Goal: Task Accomplishment & Management: Manage account settings

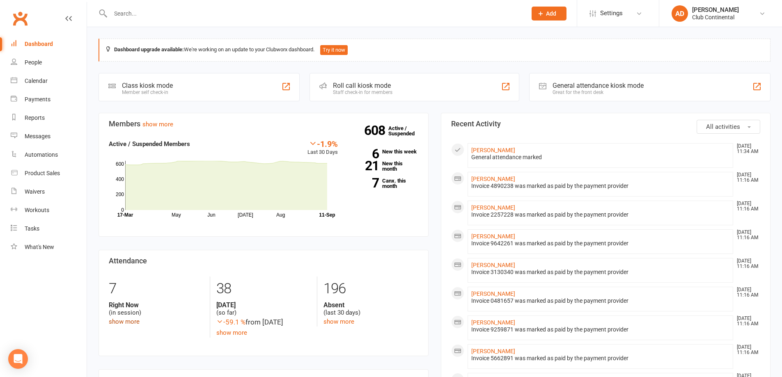
click at [128, 322] on link "show more" at bounding box center [124, 321] width 31 height 7
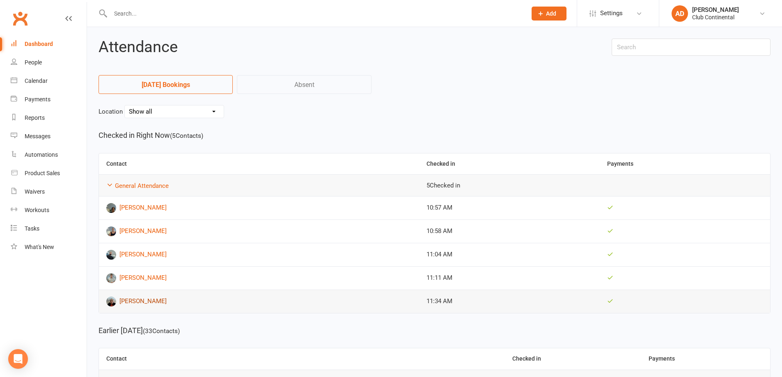
click at [133, 301] on link "[PERSON_NAME]" at bounding box center [259, 302] width 306 height 10
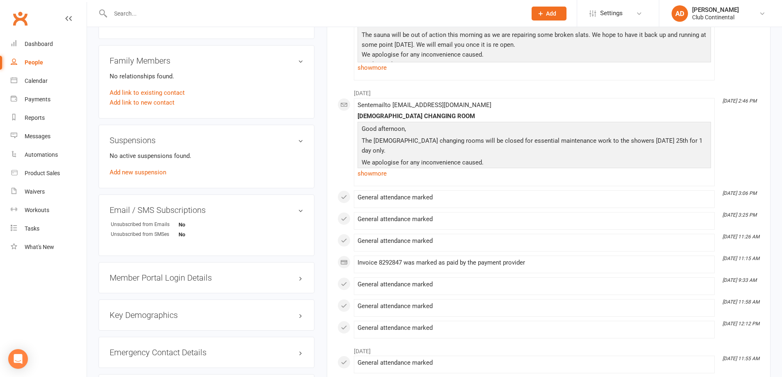
scroll to position [411, 0]
click at [36, 46] on div "Dashboard" at bounding box center [39, 44] width 28 height 7
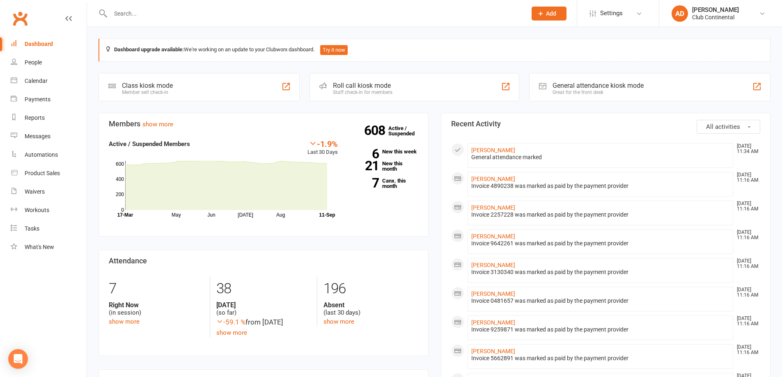
click at [243, 16] on input "text" at bounding box center [314, 13] width 413 height 11
type input "mac"
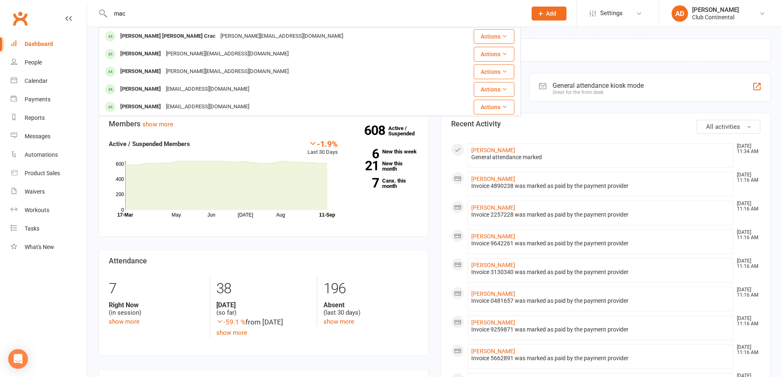
click at [198, 9] on input "mac" at bounding box center [314, 13] width 413 height 11
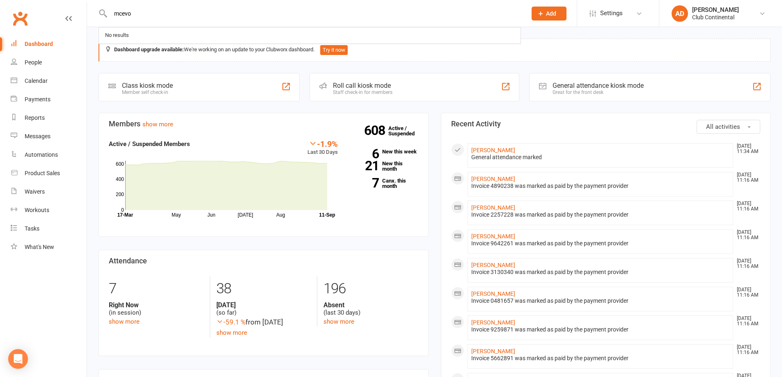
type input "mcevoy"
click at [140, 13] on input "mcevoy" at bounding box center [314, 13] width 413 height 11
click at [731, 122] on button "All activities" at bounding box center [729, 127] width 64 height 14
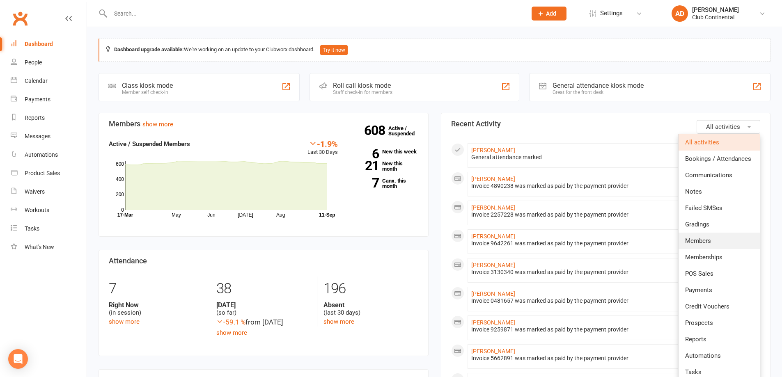
click at [713, 241] on link "Members" at bounding box center [719, 241] width 81 height 16
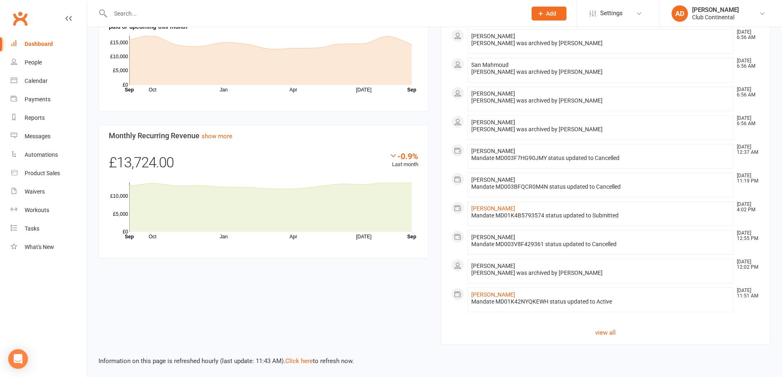
scroll to position [402, 0]
click at [501, 149] on span "Marj Mcevoy" at bounding box center [493, 150] width 44 height 7
drag, startPoint x: 500, startPoint y: 149, endPoint x: 474, endPoint y: 153, distance: 26.6
click at [474, 153] on span "Marj Mcevoy" at bounding box center [493, 150] width 44 height 7
click at [475, 151] on span "Marj Mcevoy" at bounding box center [493, 150] width 44 height 7
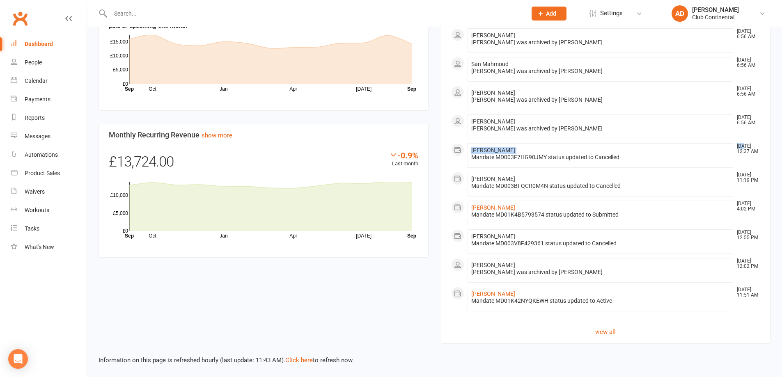
drag, startPoint x: 475, startPoint y: 151, endPoint x: 490, endPoint y: 150, distance: 15.6
click at [490, 150] on span "Marj Mcevoy" at bounding box center [493, 150] width 44 height 7
click at [480, 152] on span "Marj Mcevoy" at bounding box center [493, 150] width 44 height 7
drag, startPoint x: 480, startPoint y: 152, endPoint x: 492, endPoint y: 150, distance: 12.9
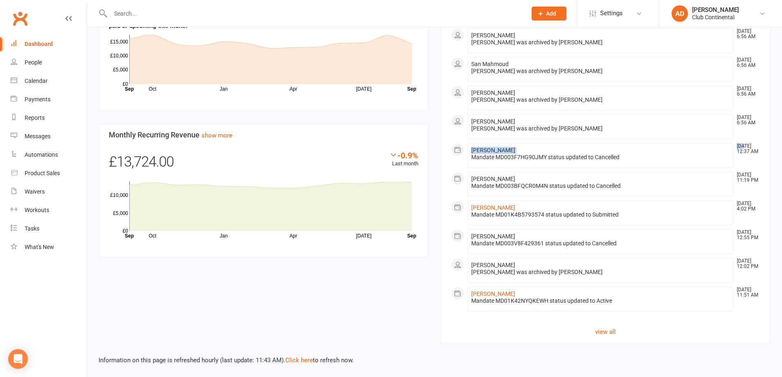
click at [492, 150] on span "Marj Mcevoy" at bounding box center [493, 150] width 44 height 7
click at [484, 151] on span "Marj Mcevoy" at bounding box center [493, 150] width 44 height 7
click at [478, 151] on span "Marj Mcevoy" at bounding box center [493, 150] width 44 height 7
drag, startPoint x: 478, startPoint y: 151, endPoint x: 503, endPoint y: 150, distance: 24.7
click at [503, 150] on span "Marj Mcevoy" at bounding box center [493, 150] width 44 height 7
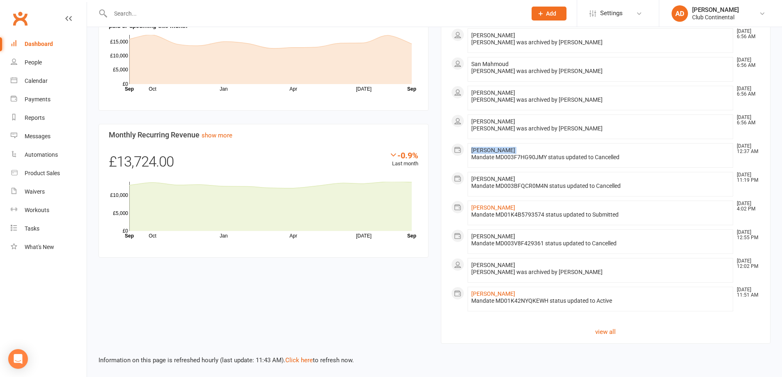
click at [503, 150] on span "Marj Mcevoy" at bounding box center [493, 150] width 44 height 7
drag, startPoint x: 503, startPoint y: 150, endPoint x: 458, endPoint y: 142, distance: 46.2
click at [458, 142] on ul "Chloe Holland Sep 10, 4:02 PM Mandate MD01K4JC2ZQW3E status updated to Submitte…" at bounding box center [606, 26] width 310 height 571
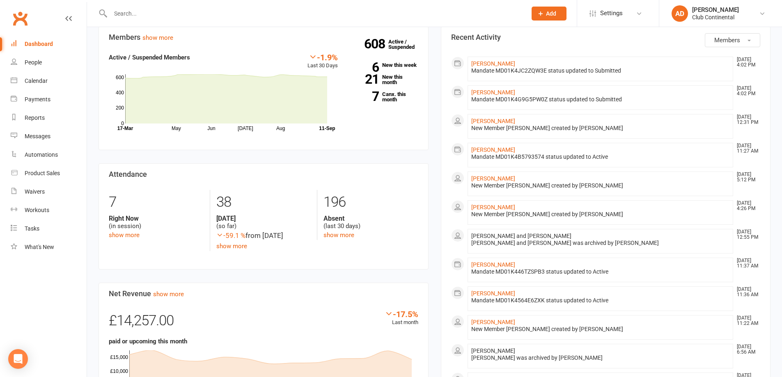
scroll to position [0, 0]
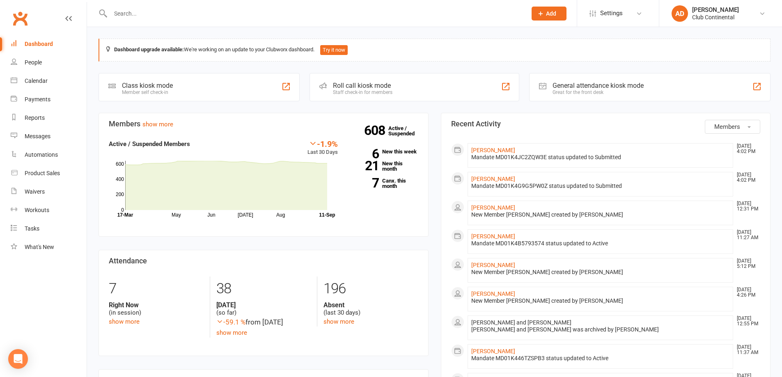
click at [722, 126] on span "Members" at bounding box center [728, 126] width 26 height 7
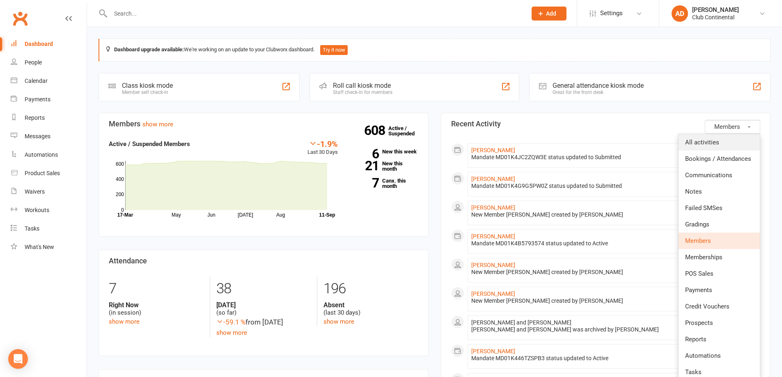
click at [715, 141] on span "All activities" at bounding box center [702, 142] width 34 height 7
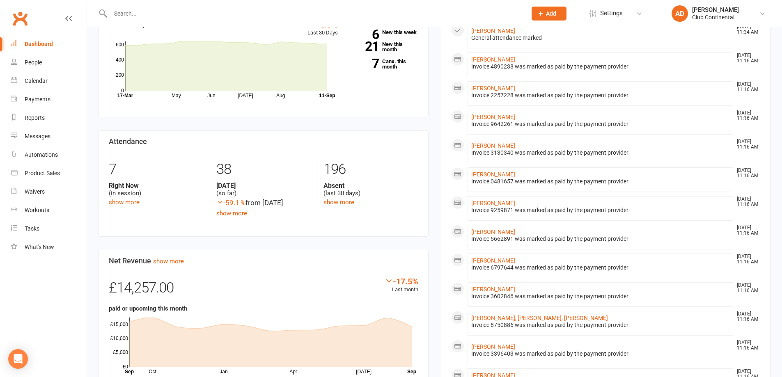
scroll to position [123, 0]
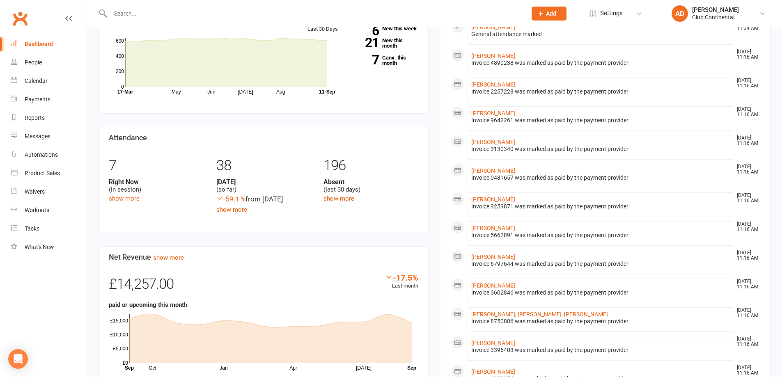
click at [515, 310] on li "Scott, Ronnie-Louise, Roman, Helen Rennie Sep 11, 11:16 AM Invoice 8750886 was …" at bounding box center [601, 320] width 266 height 25
click at [516, 311] on link "[PERSON_NAME], [PERSON_NAME], [PERSON_NAME]" at bounding box center [539, 314] width 137 height 7
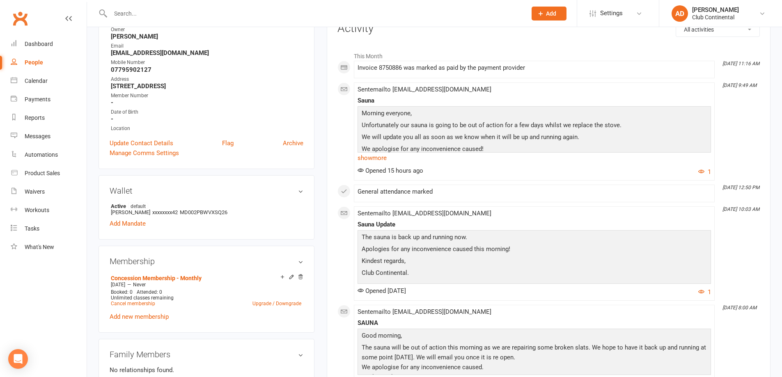
scroll to position [123, 0]
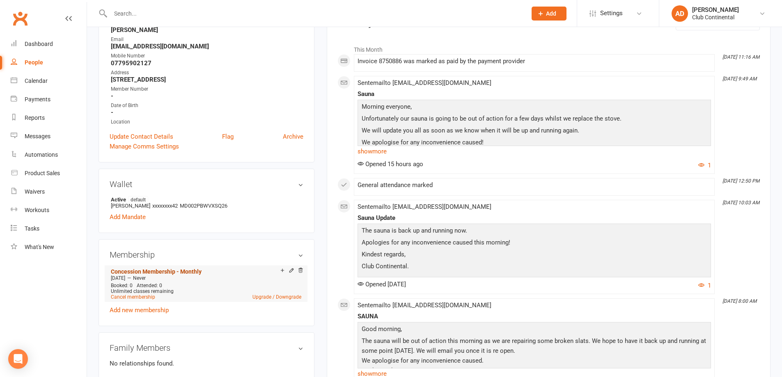
click at [150, 270] on link "Concession Membership - Monthly" at bounding box center [156, 272] width 91 height 7
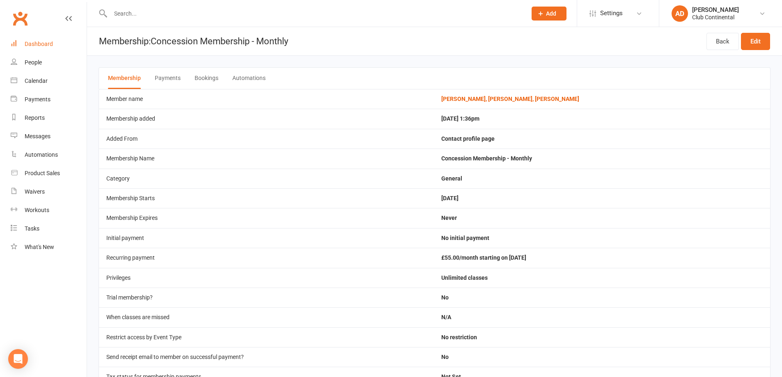
click at [41, 36] on link "Dashboard" at bounding box center [49, 44] width 76 height 18
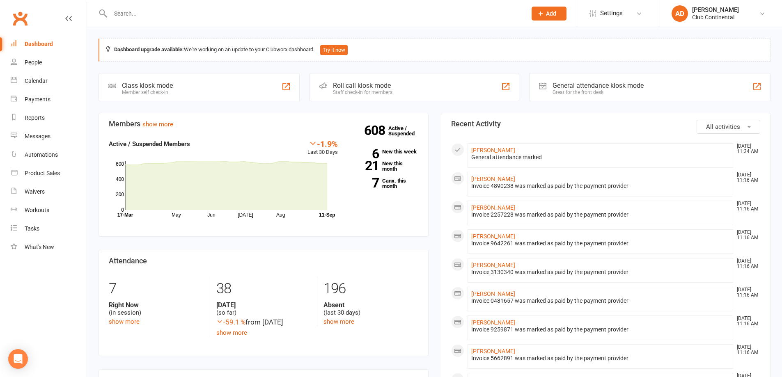
click at [206, 12] on input "text" at bounding box center [314, 13] width 413 height 11
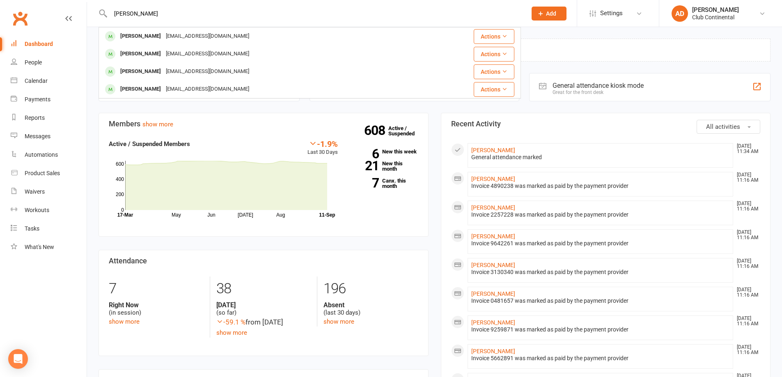
click at [189, 7] on div "josep Josie Weekes jweekesey@gmail.com Actions Josh Pyburn jpyburn9797@icloud.c…" at bounding box center [310, 13] width 423 height 27
click at [186, 8] on input "josep" at bounding box center [314, 13] width 413 height 11
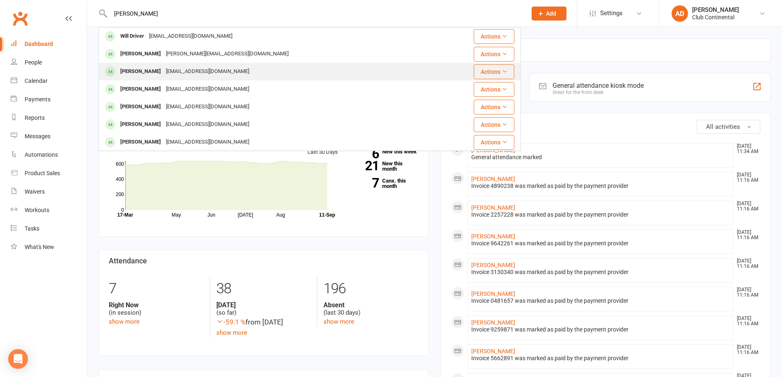
type input "william"
click at [237, 67] on div "Joe Williams jwilliams99@outlook.com" at bounding box center [274, 71] width 350 height 17
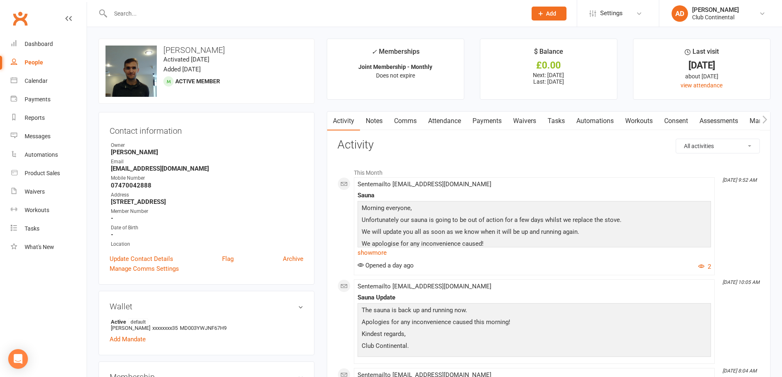
click at [248, 13] on input "text" at bounding box center [314, 13] width 413 height 11
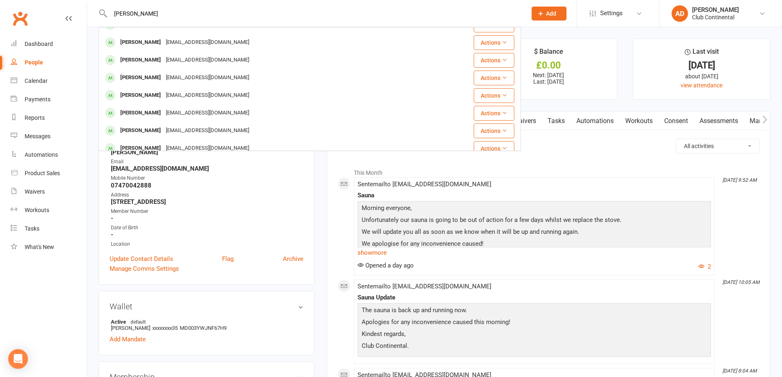
scroll to position [142, 0]
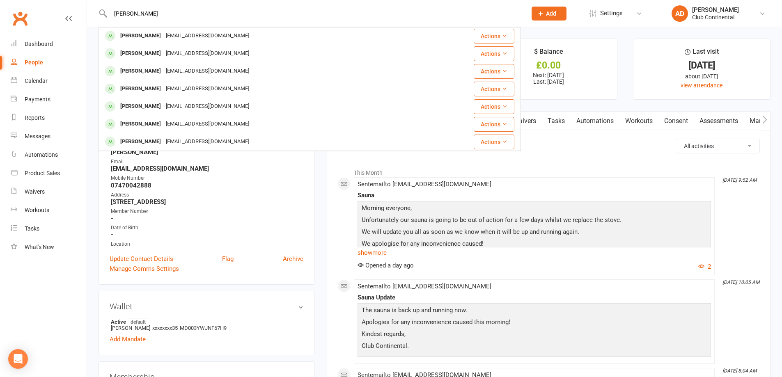
click at [195, 3] on div "elliot williams Joan Williams joan.williams007@gmail.com Actions Joe Williams j…" at bounding box center [310, 13] width 423 height 27
click at [195, 16] on input "elliot williams" at bounding box center [314, 13] width 413 height 11
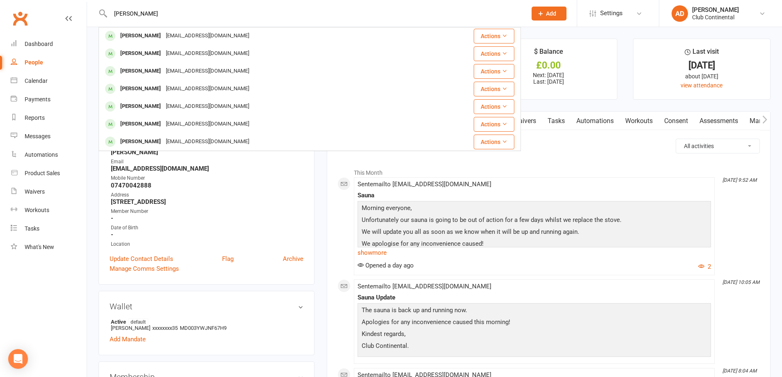
type input "williams"
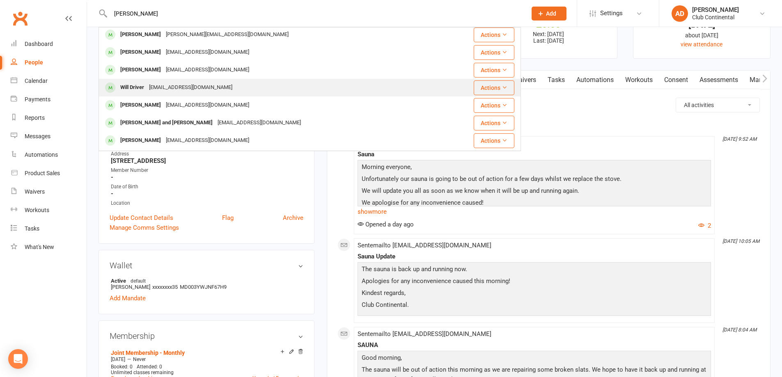
scroll to position [0, 0]
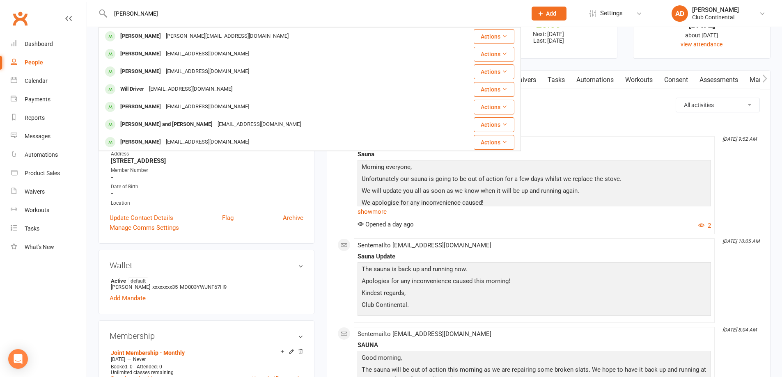
click at [222, 13] on input "williams" at bounding box center [314, 13] width 413 height 11
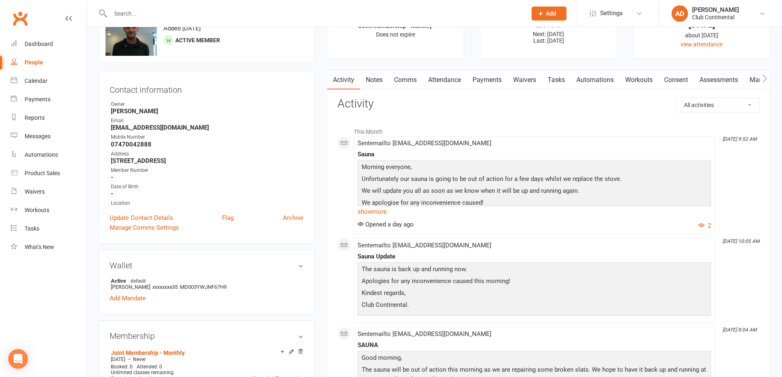
click at [299, 86] on h3 "Contact information" at bounding box center [207, 88] width 194 height 12
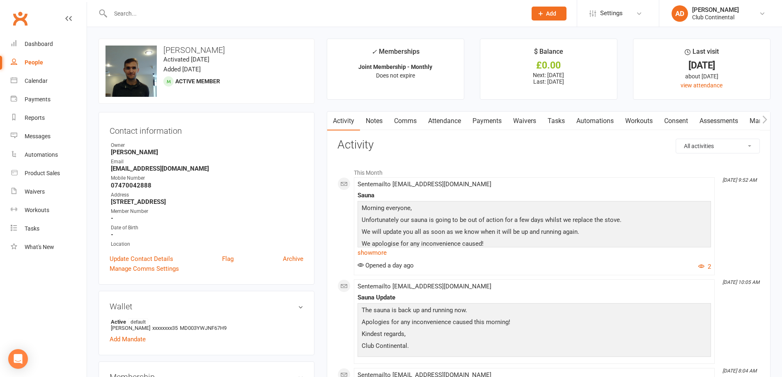
click at [499, 121] on link "Payments" at bounding box center [487, 121] width 41 height 19
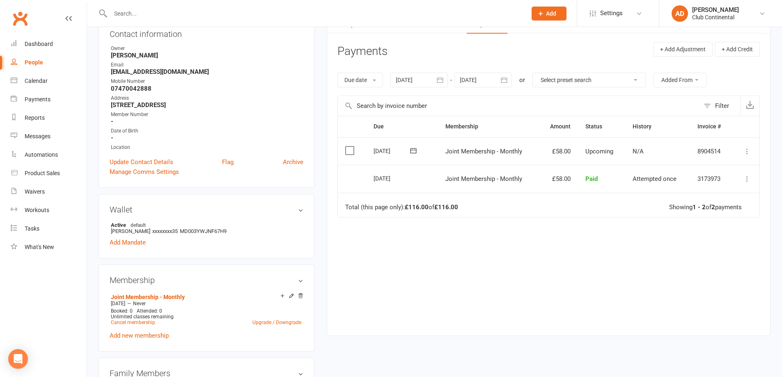
scroll to position [123, 0]
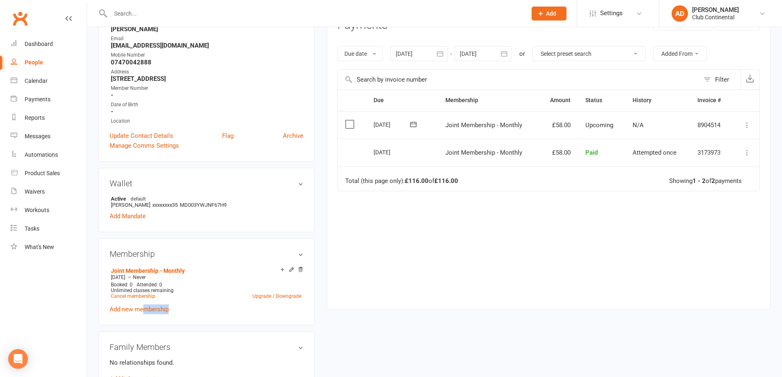
drag, startPoint x: 143, startPoint y: 312, endPoint x: 202, endPoint y: 322, distance: 59.5
click at [202, 322] on div "Membership Joint Membership - Monthly Jul 27 2025 — Never Booked: 0 Attended: 0…" at bounding box center [207, 282] width 216 height 87
click at [269, 299] on li "Joint Membership - Monthly Jul 27 2025 — Never Booked: 0 Attended: 0 Unlimited …" at bounding box center [206, 283] width 195 height 36
click at [268, 296] on link "Upgrade / Downgrade" at bounding box center [277, 297] width 49 height 6
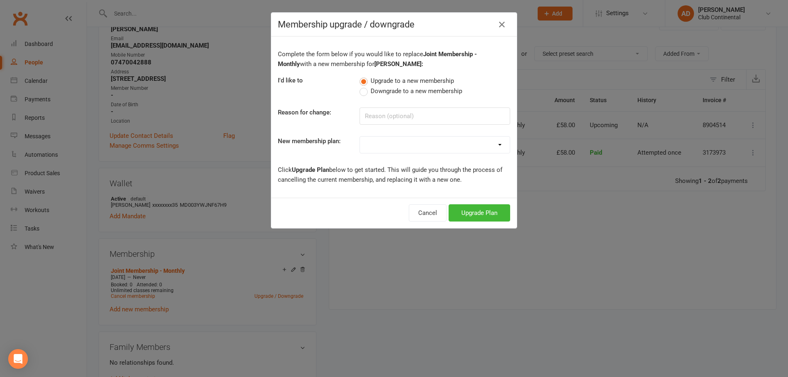
click at [372, 149] on select "Single Membership - Monthly Single Membership - Annual Joint Membership - Month…" at bounding box center [435, 145] width 150 height 16
select select "0"
click at [360, 137] on select "Single Membership - Monthly Single Membership - Annual Joint Membership - Month…" at bounding box center [435, 145] width 150 height 16
click at [376, 88] on span "Downgrade to a new membership" at bounding box center [417, 90] width 92 height 9
click at [365, 86] on input "Downgrade to a new membership" at bounding box center [362, 86] width 5 height 0
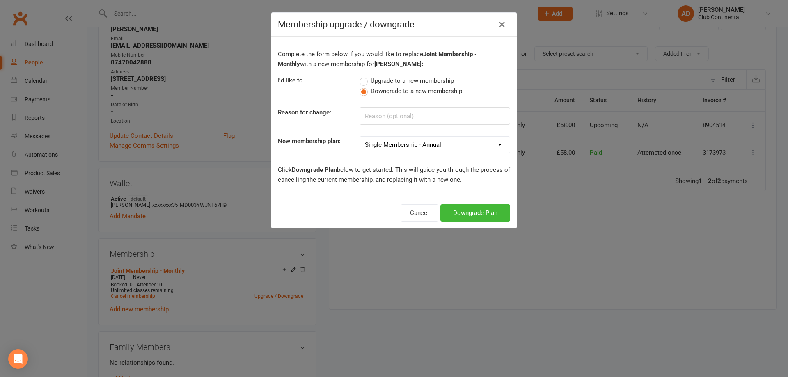
click at [360, 78] on label "Upgrade to a new membership" at bounding box center [407, 81] width 94 height 10
click at [360, 76] on input "Upgrade to a new membership" at bounding box center [362, 76] width 5 height 0
click at [364, 91] on label "Downgrade to a new membership" at bounding box center [411, 91] width 103 height 10
click at [364, 86] on input "Downgrade to a new membership" at bounding box center [362, 86] width 5 height 0
click at [363, 85] on label "Upgrade to a new membership" at bounding box center [407, 81] width 94 height 10
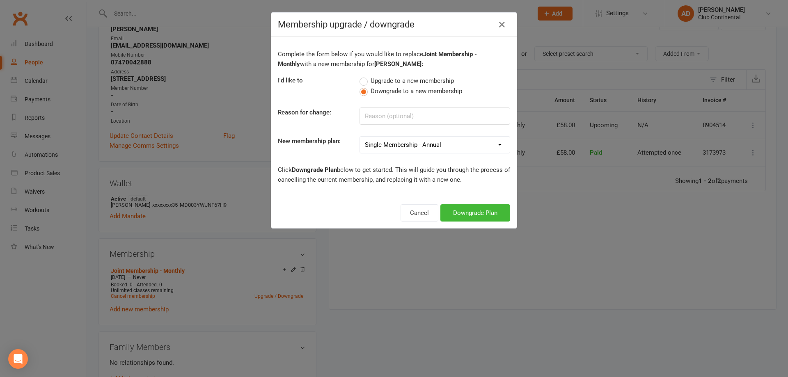
click at [363, 76] on input "Upgrade to a new membership" at bounding box center [362, 76] width 5 height 0
click at [361, 97] on div "Complete the form below if you would like to replace Joint Membership - Monthly…" at bounding box center [394, 117] width 246 height 161
click at [362, 96] on label "Downgrade to a new membership" at bounding box center [411, 91] width 103 height 10
click at [362, 86] on input "Downgrade to a new membership" at bounding box center [362, 86] width 5 height 0
click at [365, 78] on label "Upgrade to a new membership" at bounding box center [407, 81] width 94 height 10
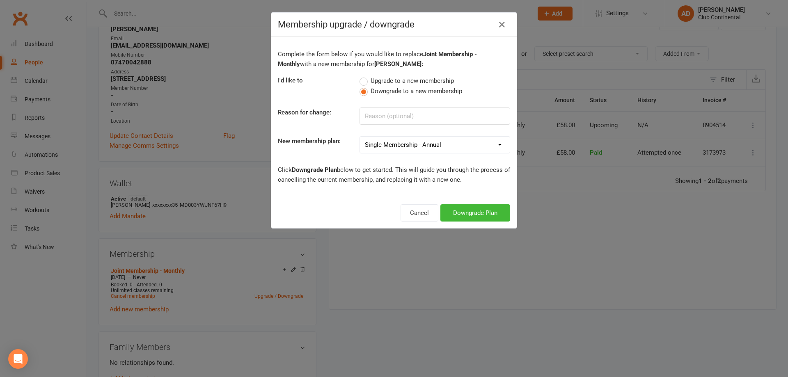
click at [365, 76] on input "Upgrade to a new membership" at bounding box center [362, 76] width 5 height 0
click at [485, 216] on button "Upgrade Plan" at bounding box center [480, 212] width 62 height 17
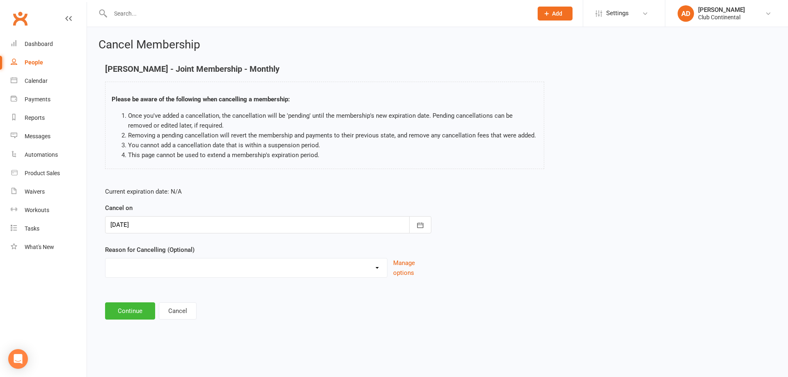
click at [238, 223] on div at bounding box center [268, 224] width 326 height 17
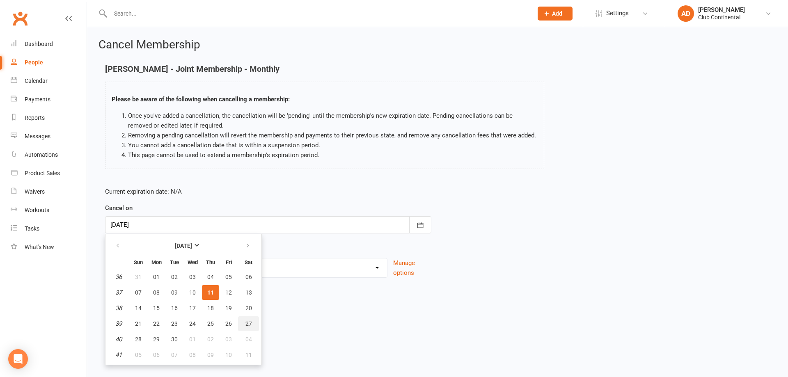
click at [246, 325] on span "27" at bounding box center [249, 324] width 7 height 7
type input "27 Sep 2025"
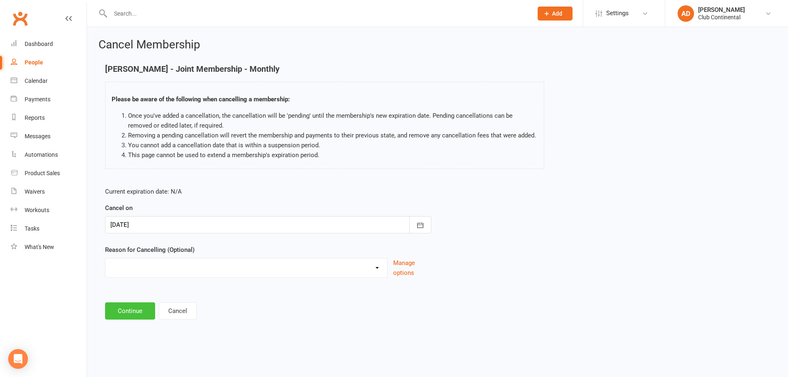
click at [143, 310] on button "Continue" at bounding box center [130, 311] width 50 height 17
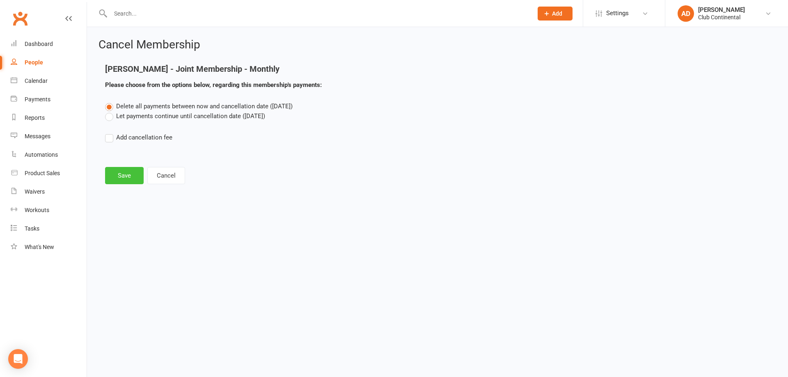
click at [122, 176] on button "Save" at bounding box center [124, 175] width 39 height 17
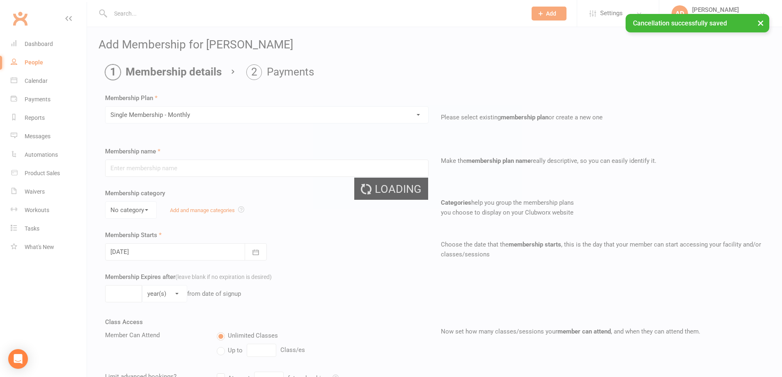
type input "Single Membership - Monthly"
select select "0"
type input "0"
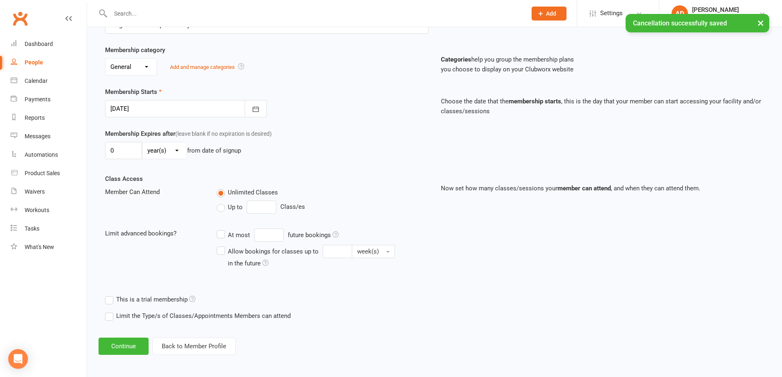
scroll to position [145, 0]
click at [191, 100] on div at bounding box center [186, 107] width 162 height 17
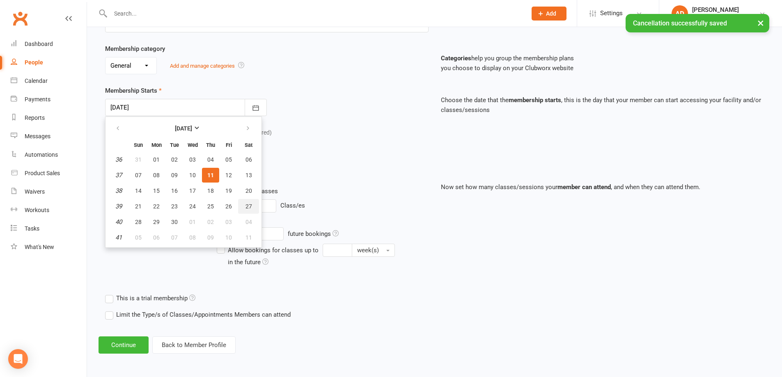
click at [246, 209] on span "27" at bounding box center [249, 206] width 7 height 7
type input "27 Sep 2025"
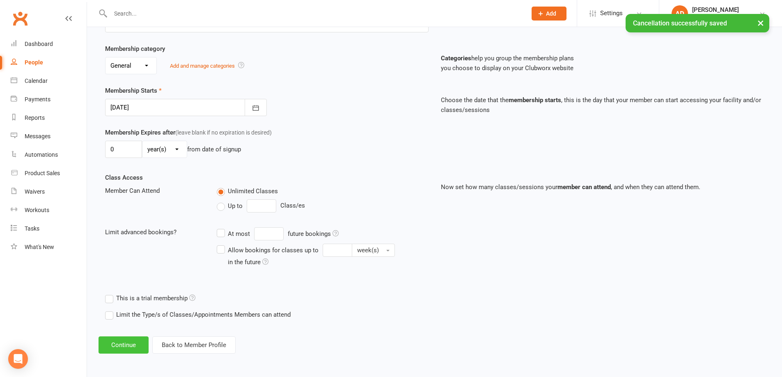
click at [136, 339] on button "Continue" at bounding box center [124, 345] width 50 height 17
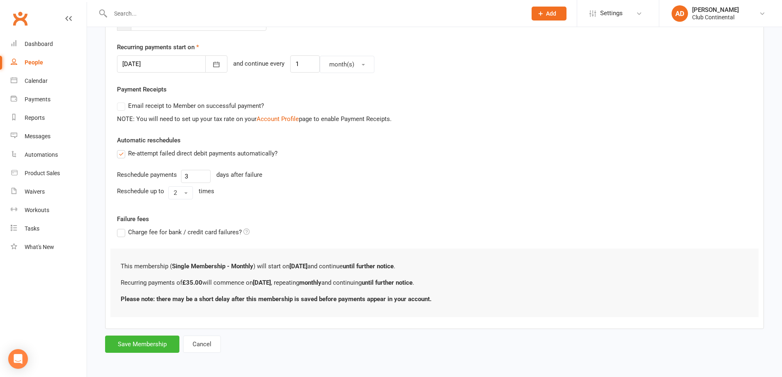
scroll to position [187, 0]
click at [155, 335] on button "Save Membership" at bounding box center [142, 343] width 74 height 17
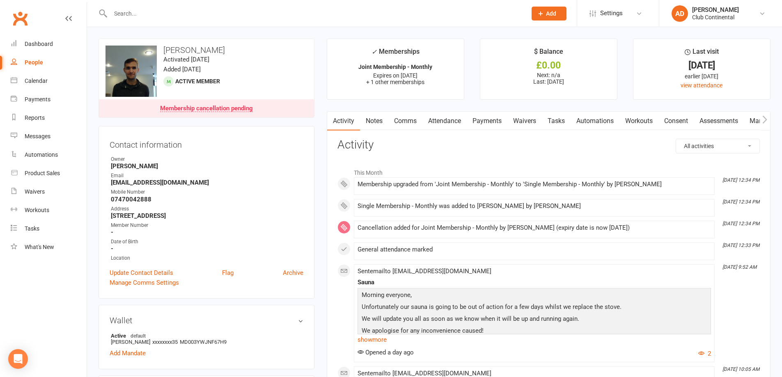
click at [481, 127] on link "Payments" at bounding box center [487, 121] width 41 height 19
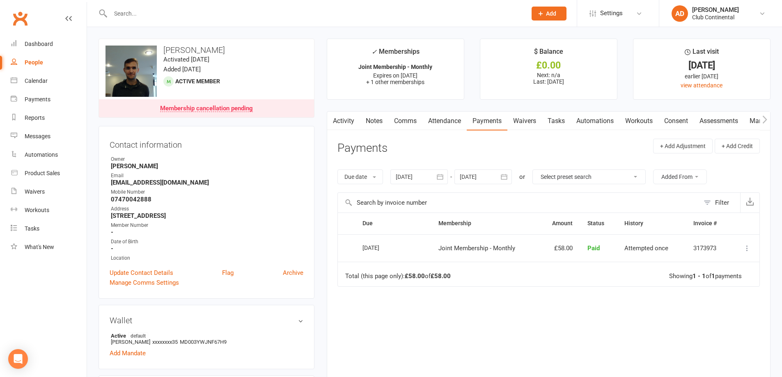
click at [345, 119] on link "Activity" at bounding box center [343, 121] width 33 height 19
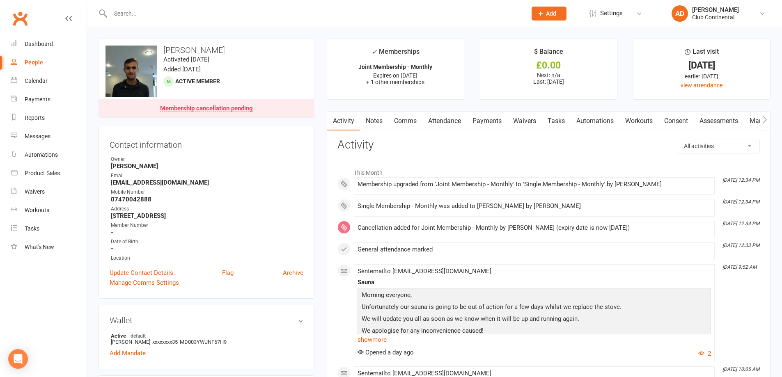
click at [473, 116] on link "Payments" at bounding box center [487, 121] width 41 height 19
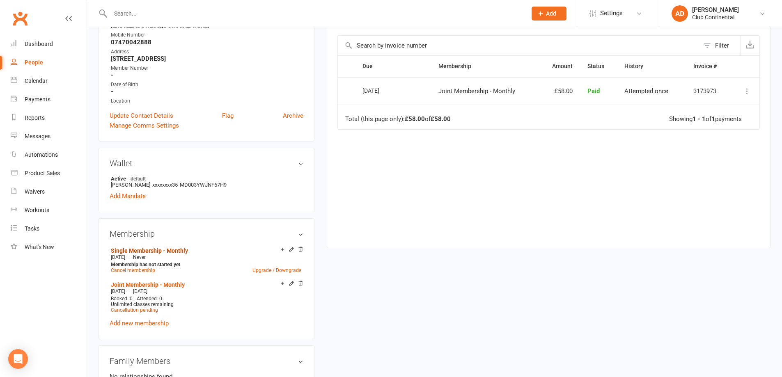
scroll to position [164, 0]
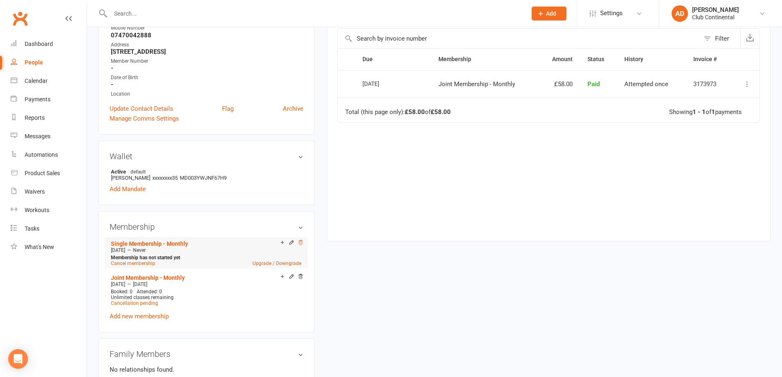
click at [300, 242] on icon at bounding box center [301, 242] width 4 height 5
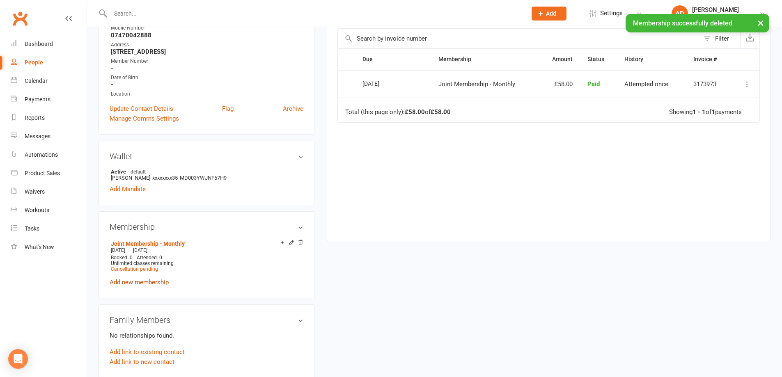
click at [159, 281] on link "Add new membership" at bounding box center [139, 282] width 59 height 7
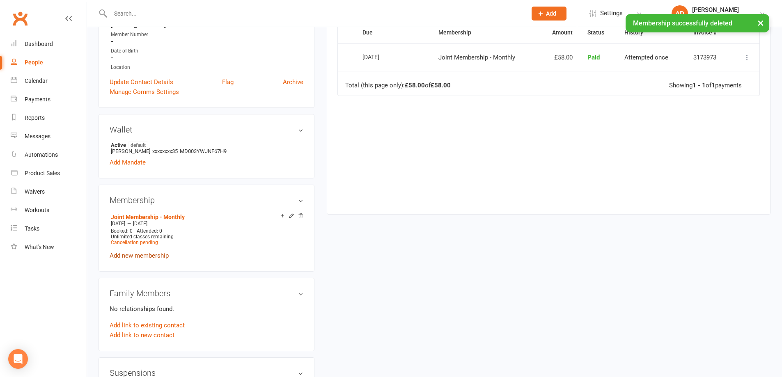
scroll to position [205, 0]
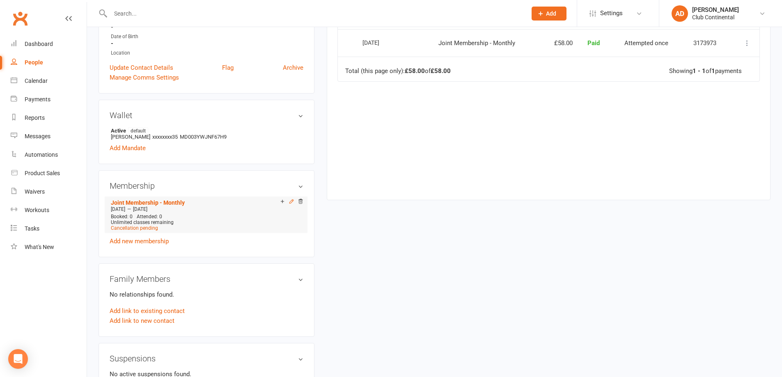
click at [292, 201] on icon at bounding box center [291, 202] width 4 height 4
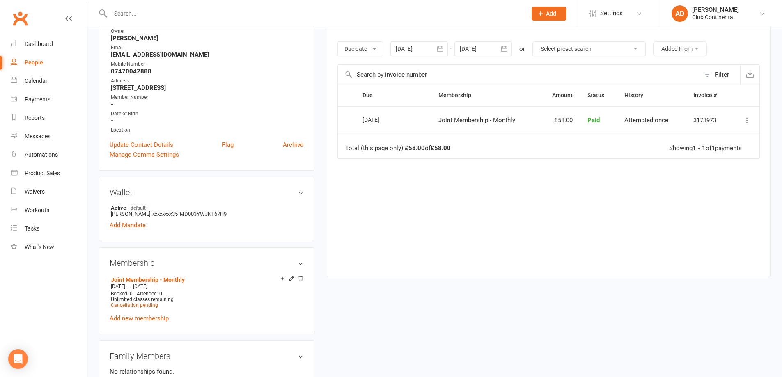
scroll to position [205, 0]
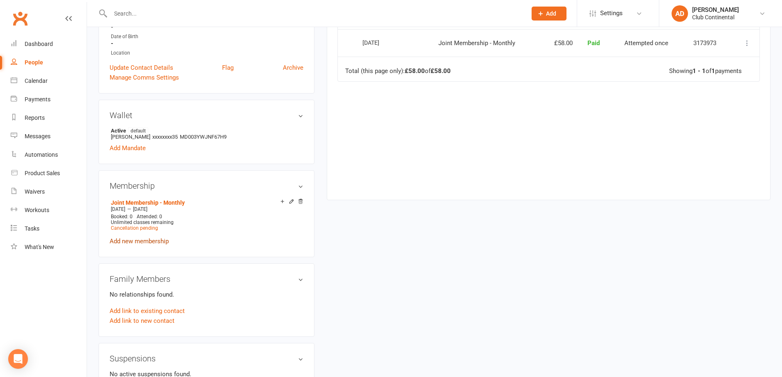
click at [148, 240] on link "Add new membership" at bounding box center [139, 241] width 59 height 7
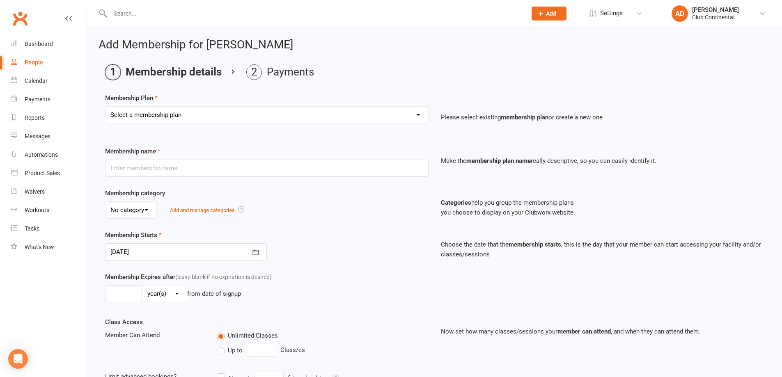
click at [293, 115] on select "Select a membership plan Create new Membership Plan Single Membership - Monthly…" at bounding box center [267, 115] width 323 height 16
select select "1"
click at [106, 107] on select "Select a membership plan Create new Membership Plan Single Membership - Monthly…" at bounding box center [267, 115] width 323 height 16
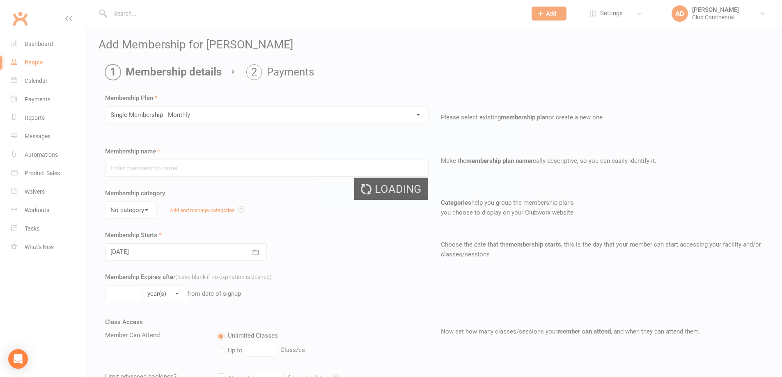
type input "Single Membership - Monthly"
select select "0"
type input "0"
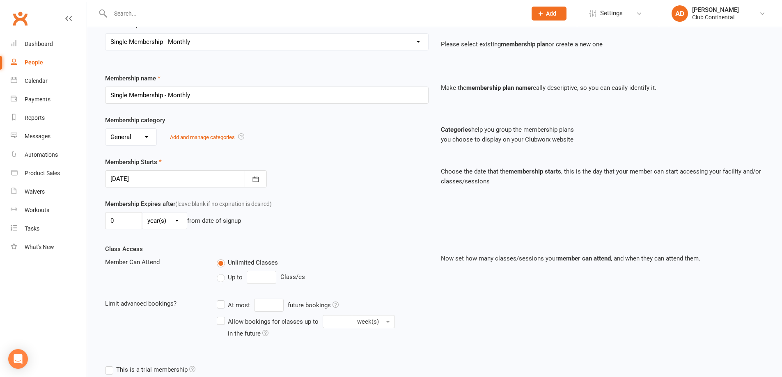
scroll to position [123, 0]
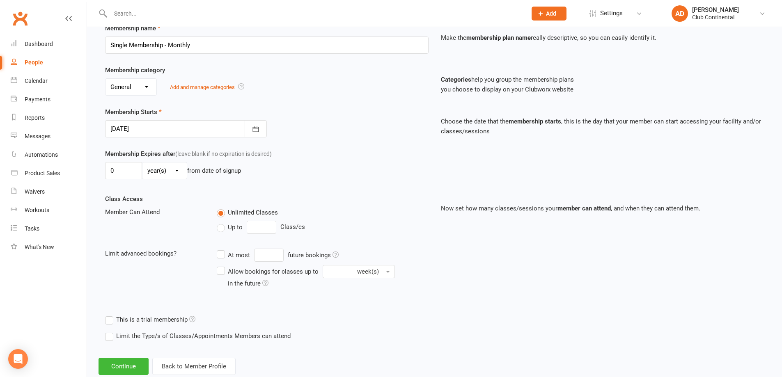
click at [210, 123] on div at bounding box center [186, 128] width 162 height 17
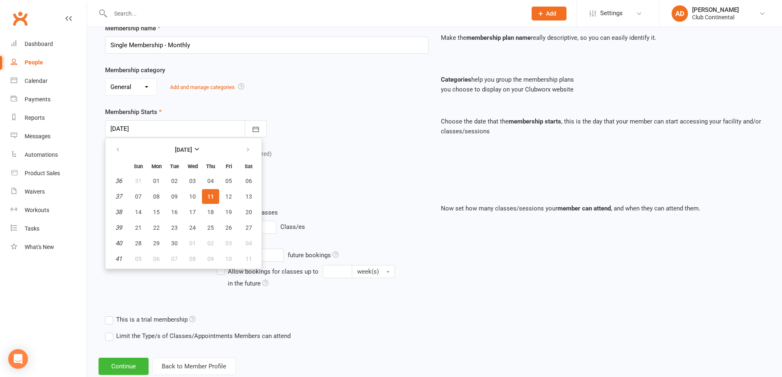
click at [249, 220] on table "September 2025 Sun Mon Tue Wed Thu Fri Sat 36 31 01 02 03 04 05 06 37 07 08 09 …" at bounding box center [183, 203] width 153 height 127
click at [249, 226] on span "27" at bounding box center [249, 228] width 7 height 7
type input "27 Sep 2025"
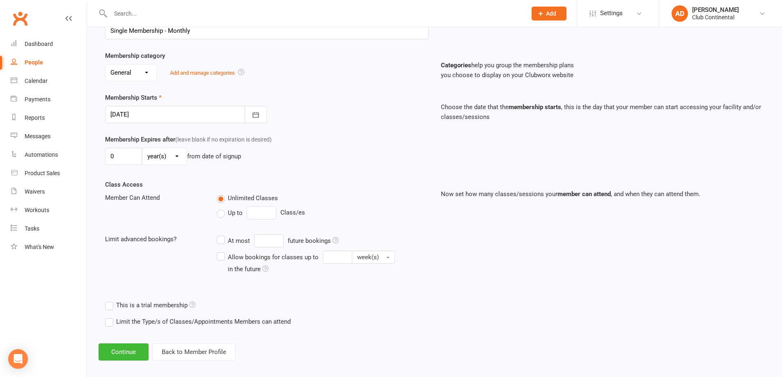
scroll to position [145, 0]
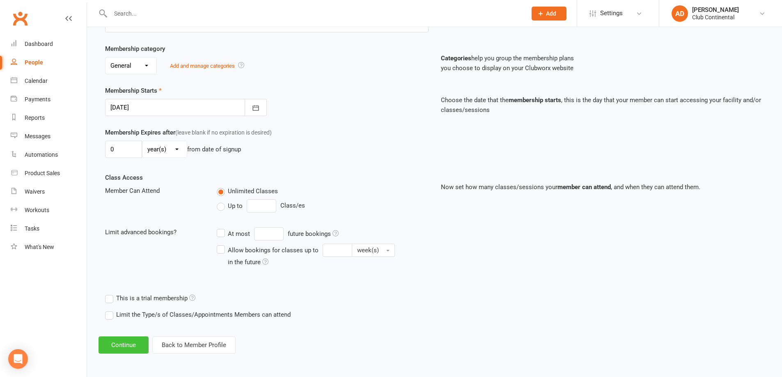
click at [136, 342] on button "Continue" at bounding box center [124, 345] width 50 height 17
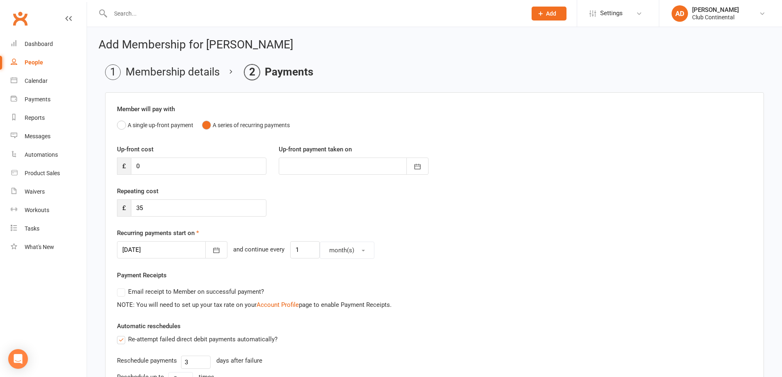
click at [155, 246] on div at bounding box center [172, 249] width 110 height 17
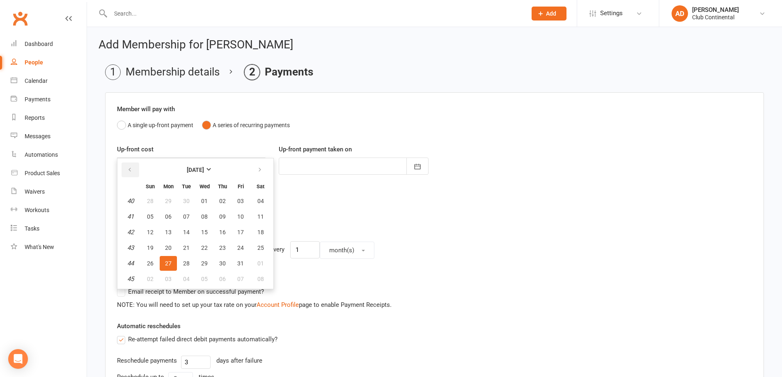
click at [131, 163] on button "button" at bounding box center [131, 170] width 18 height 15
click at [255, 244] on button "27" at bounding box center [260, 248] width 21 height 15
type input "27 Sep 2025"
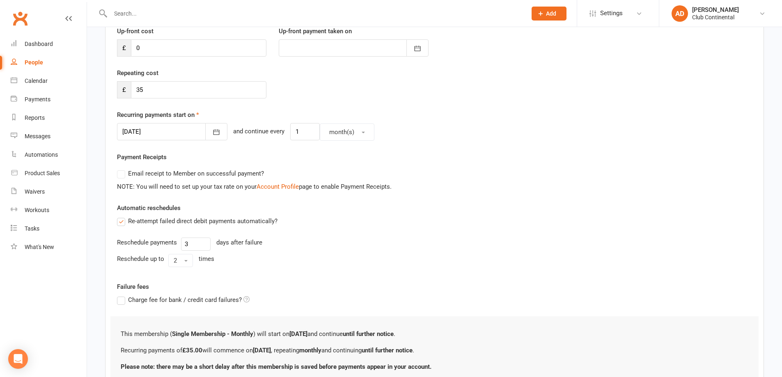
scroll to position [187, 0]
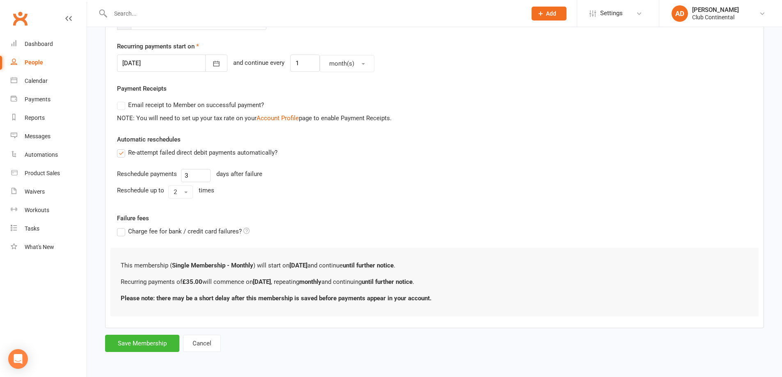
click at [165, 334] on form "Member will pay with A single up-front payment A series of recurring payments U…" at bounding box center [434, 129] width 659 height 447
click at [164, 337] on button "Save Membership" at bounding box center [142, 343] width 74 height 17
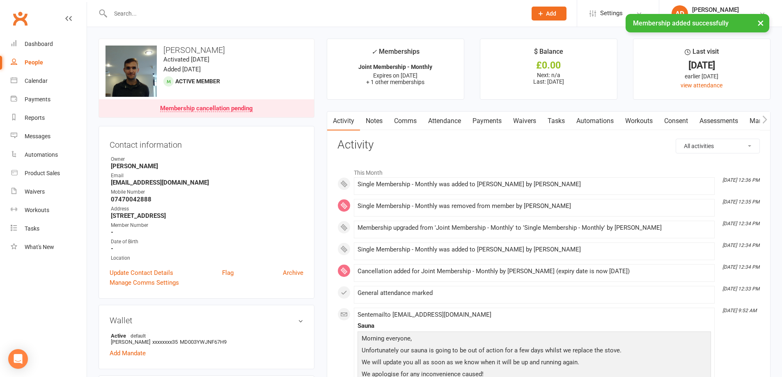
click at [482, 124] on link "Payments" at bounding box center [487, 121] width 41 height 19
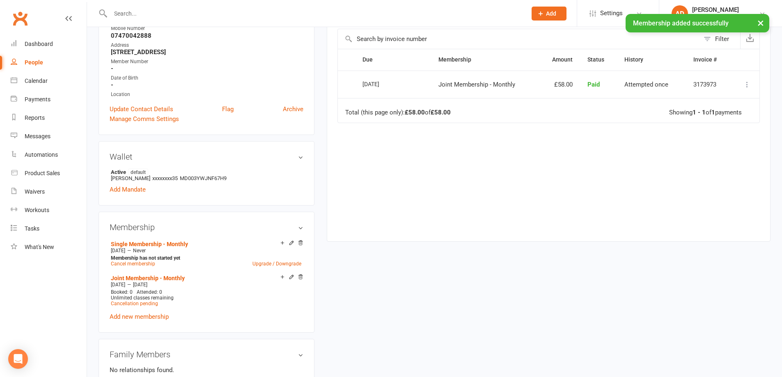
scroll to position [164, 0]
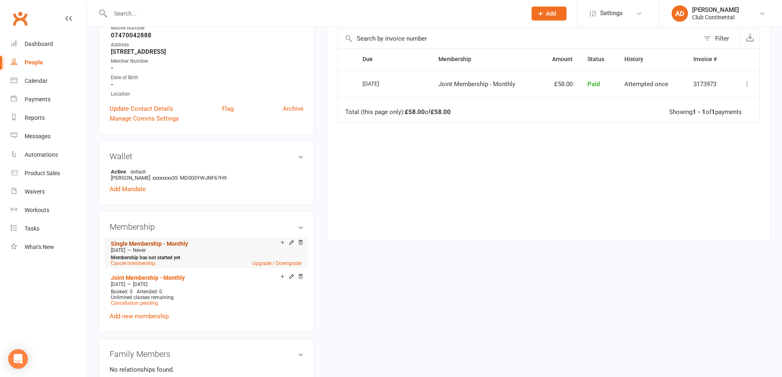
click at [171, 243] on link "Single Membership - Monthly" at bounding box center [149, 244] width 77 height 7
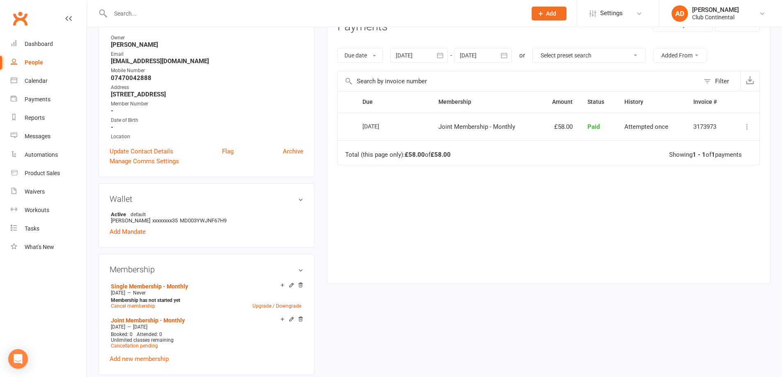
scroll to position [123, 0]
click at [167, 317] on link "Joint Membership - Monthly" at bounding box center [148, 319] width 74 height 7
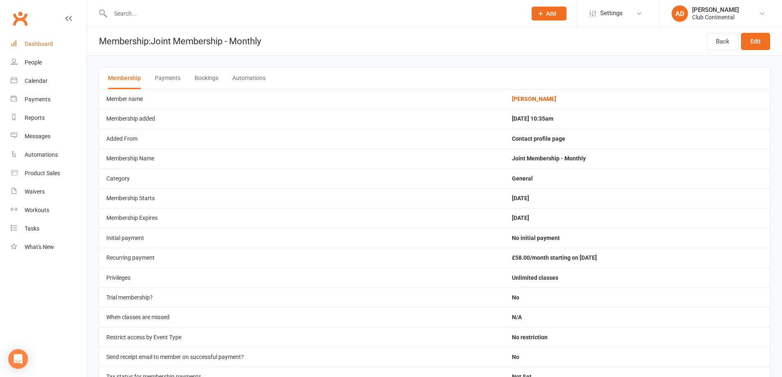
click at [46, 39] on link "Dashboard" at bounding box center [49, 44] width 76 height 18
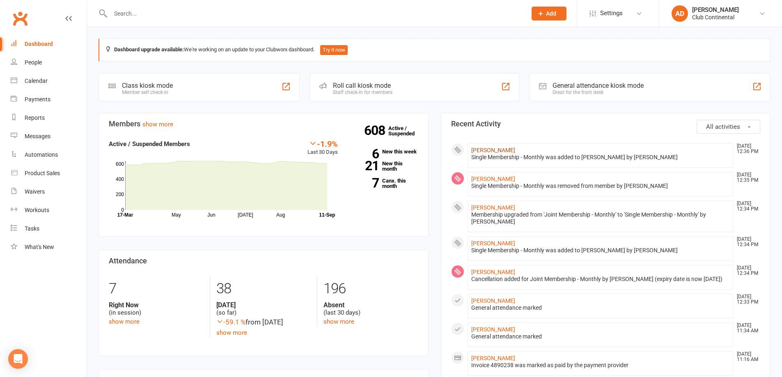
click at [476, 151] on link "[PERSON_NAME]" at bounding box center [493, 150] width 44 height 7
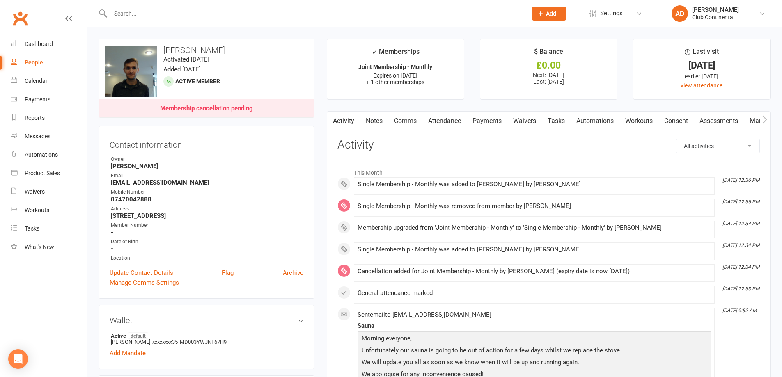
click at [472, 115] on link "Payments" at bounding box center [487, 121] width 41 height 19
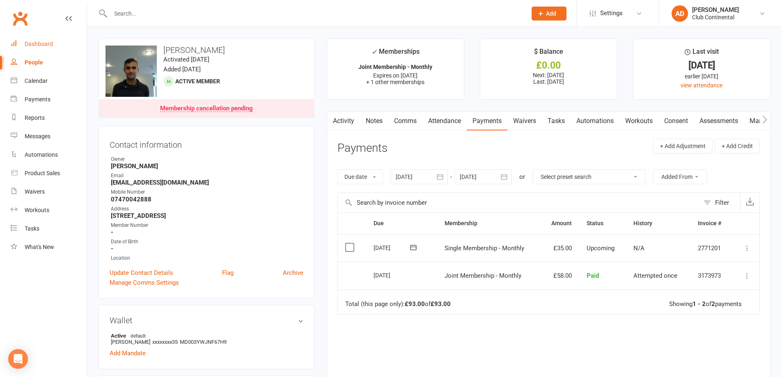
click at [76, 38] on link "Dashboard" at bounding box center [49, 44] width 76 height 18
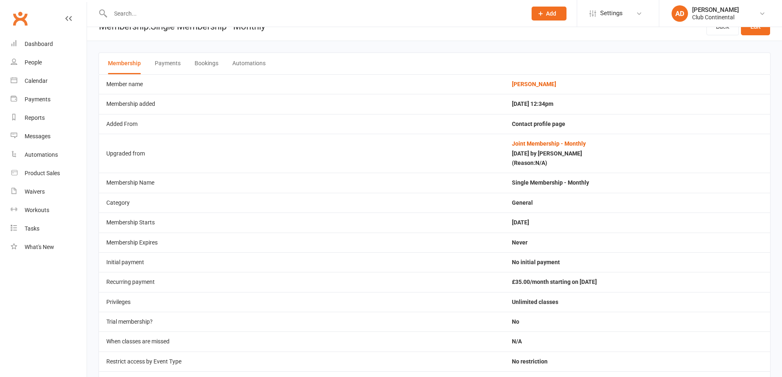
scroll to position [41, 0]
